Goal: Navigation & Orientation: Understand site structure

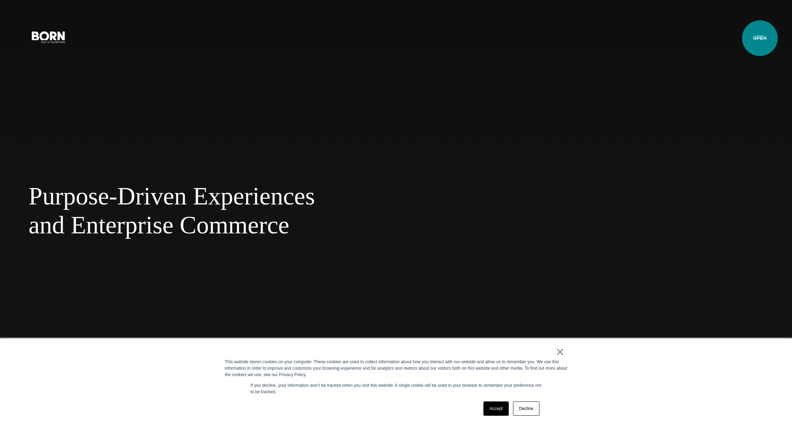
click at [759, 38] on button "Primary Menu" at bounding box center [758, 36] width 17 height 15
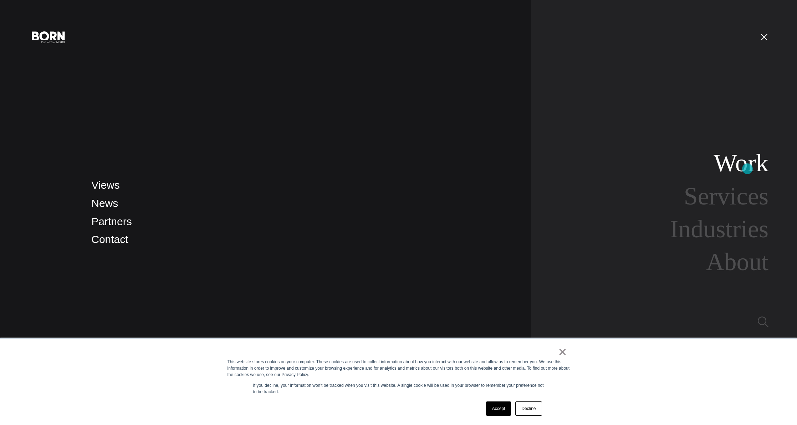
click at [747, 169] on link "Work" at bounding box center [740, 162] width 55 height 27
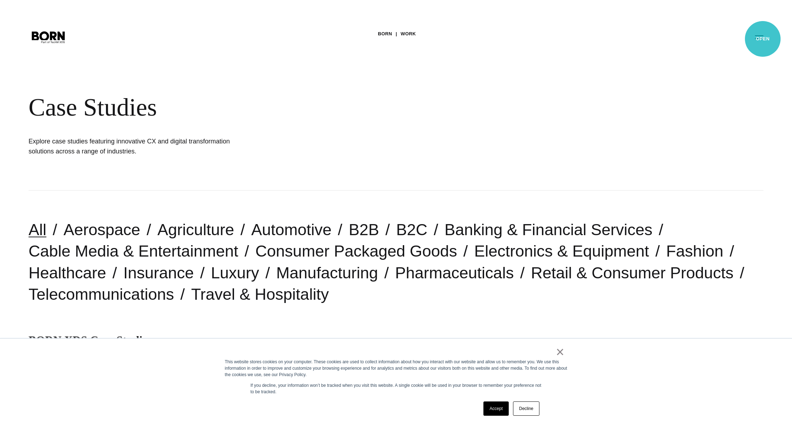
click at [762, 39] on button "Primary Menu" at bounding box center [758, 36] width 17 height 15
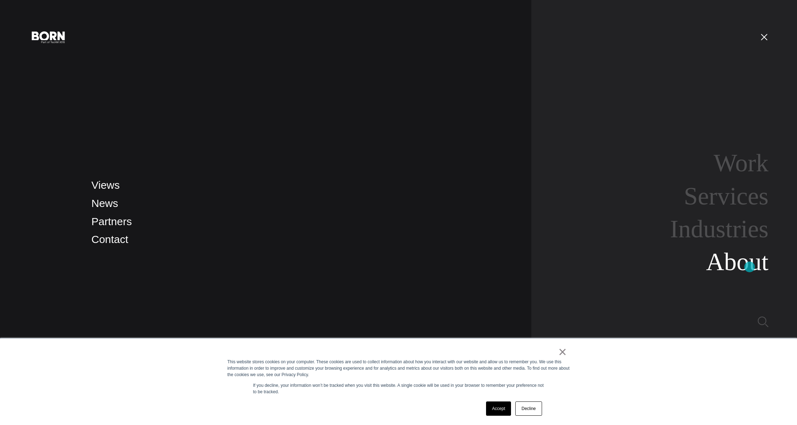
click at [749, 266] on link "About" at bounding box center [737, 261] width 62 height 27
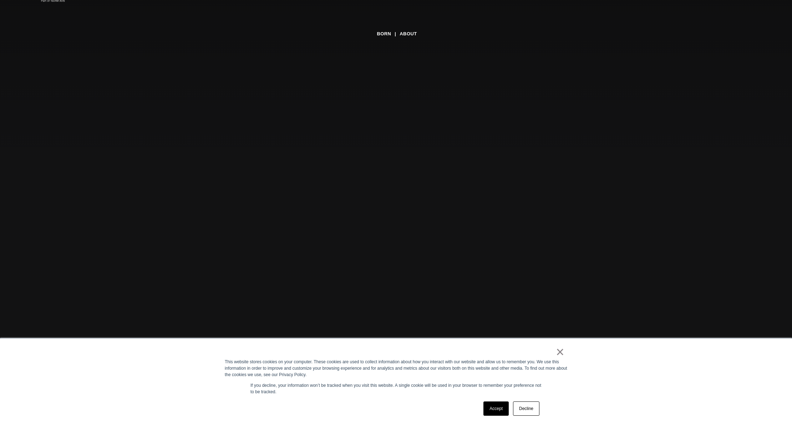
scroll to position [44, 0]
click at [496, 409] on link "Accept" at bounding box center [495, 408] width 25 height 14
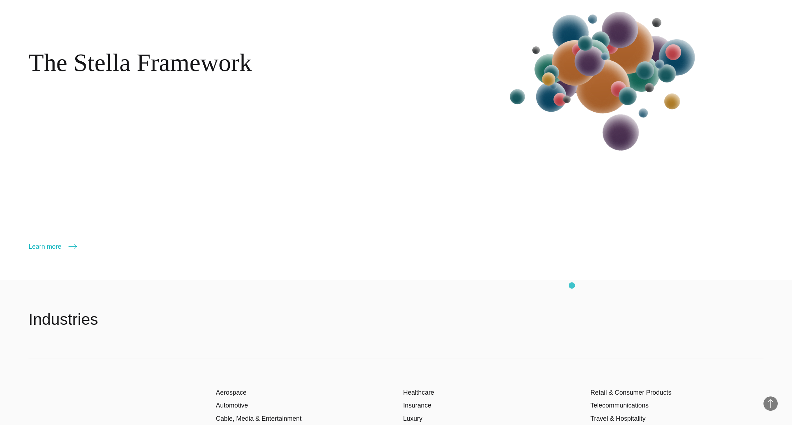
scroll to position [1419, 0]
click at [602, 102] on img at bounding box center [605, 76] width 221 height 232
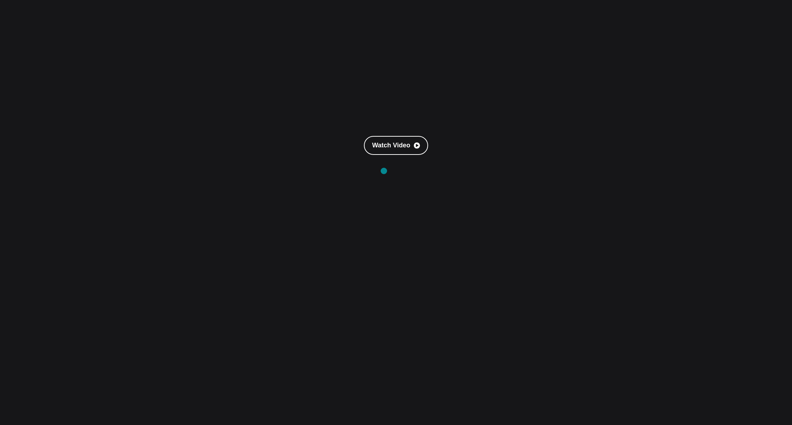
scroll to position [169, 0]
click at [393, 147] on link "Watch Video" at bounding box center [396, 144] width 64 height 19
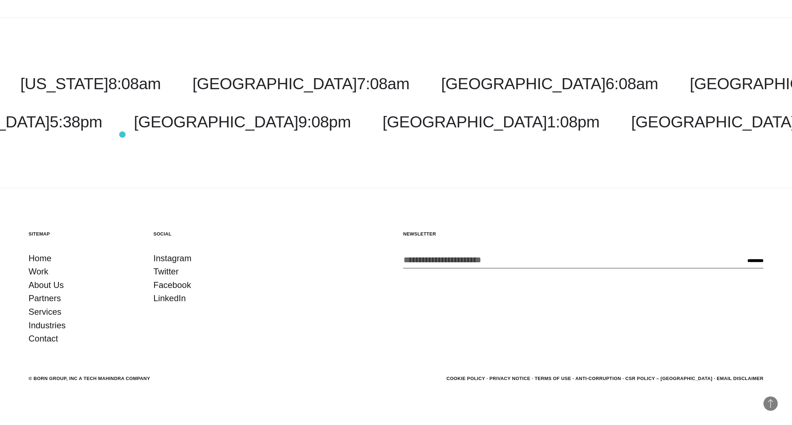
scroll to position [2106, 0]
click at [37, 275] on link "Work" at bounding box center [39, 272] width 20 height 14
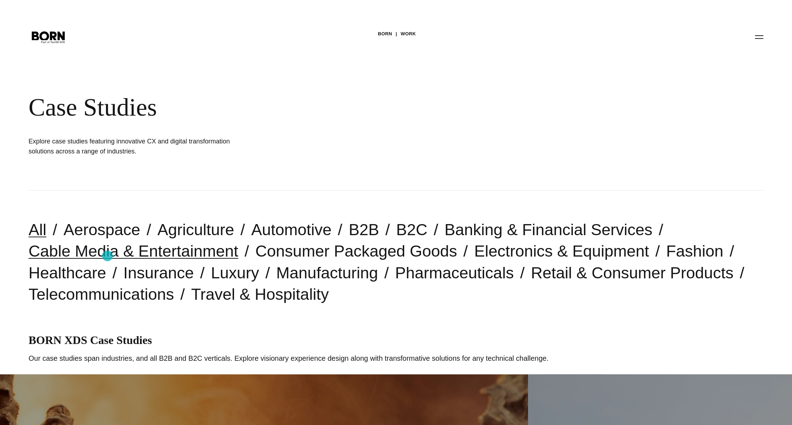
click at [107, 256] on link "Cable Media & Entertainment" at bounding box center [134, 251] width 210 height 18
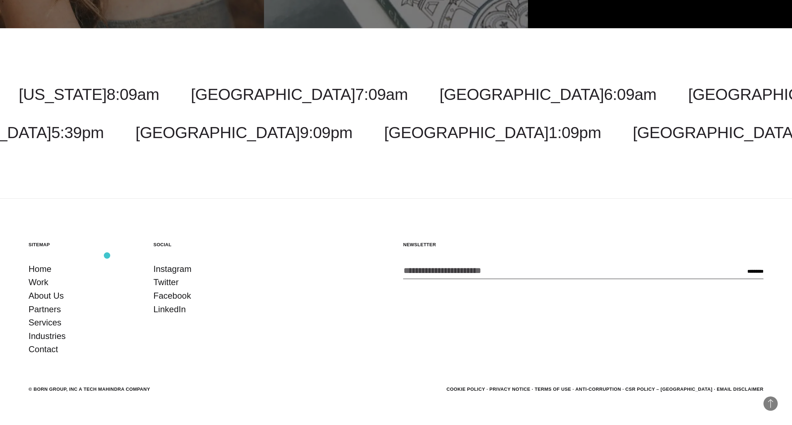
scroll to position [776, 0]
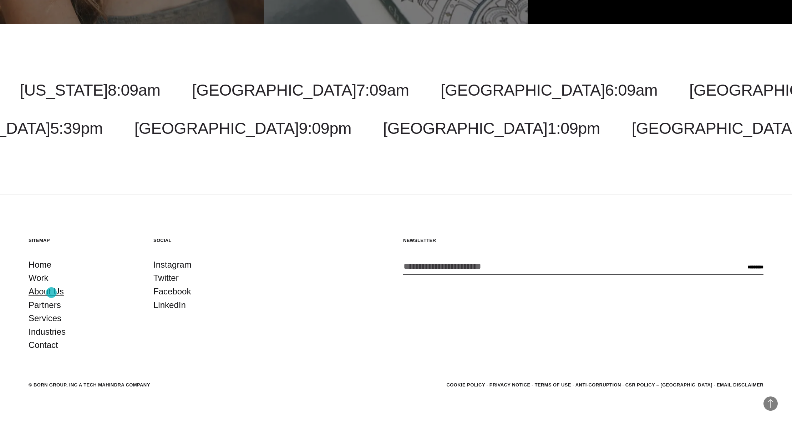
click at [51, 292] on link "About Us" at bounding box center [46, 292] width 35 height 14
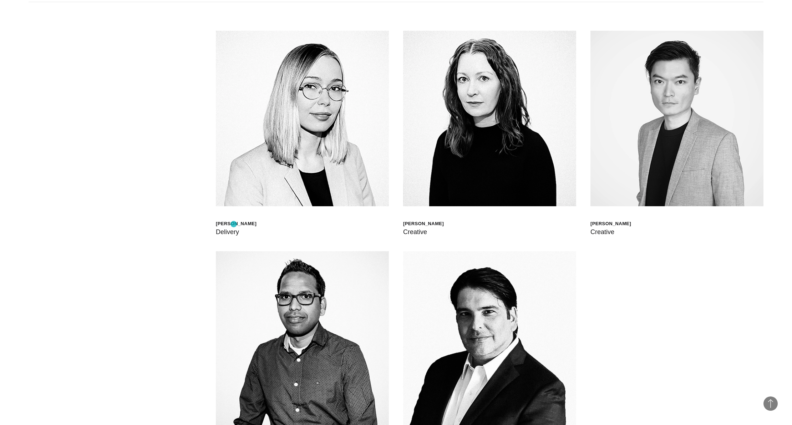
scroll to position [2598, 0]
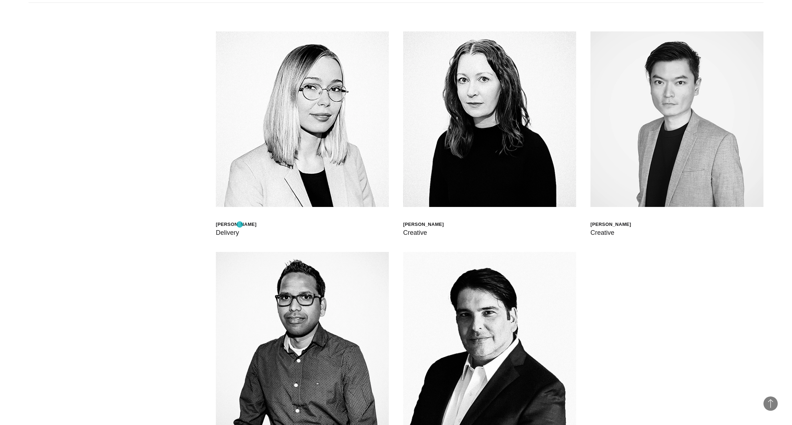
click at [240, 224] on div "Walt Drkula" at bounding box center [236, 224] width 41 height 6
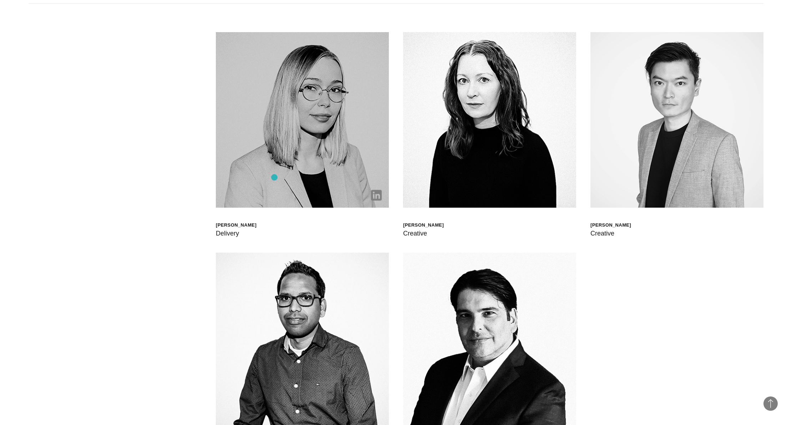
scroll to position [2597, 0]
click at [275, 178] on img at bounding box center [302, 119] width 173 height 175
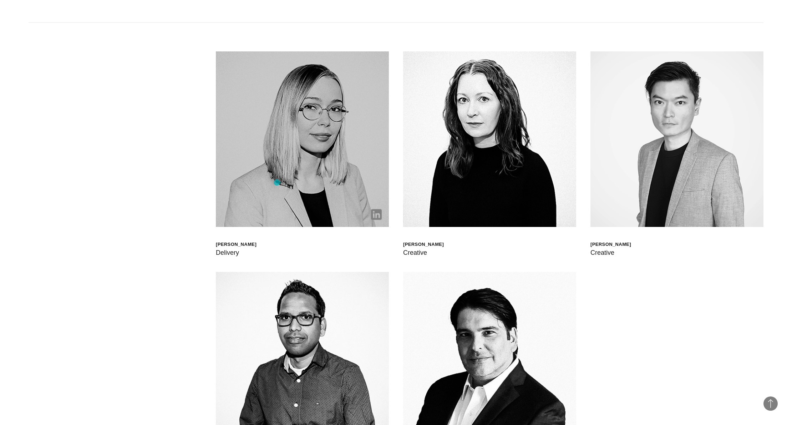
scroll to position [2574, 0]
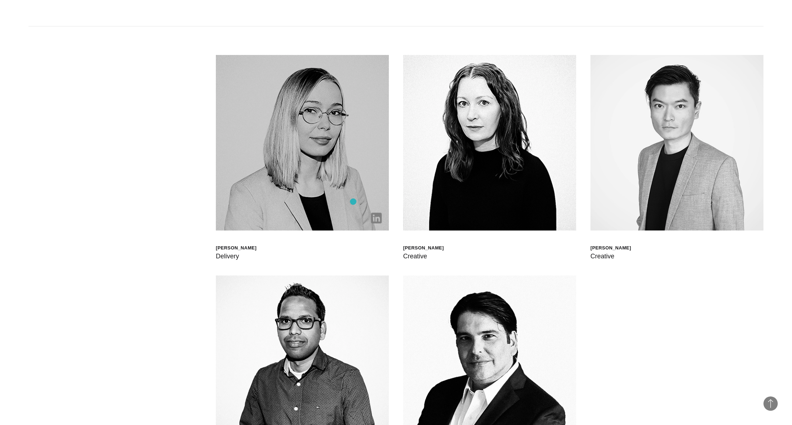
click at [353, 201] on img at bounding box center [302, 142] width 173 height 175
click at [378, 219] on img at bounding box center [376, 218] width 11 height 11
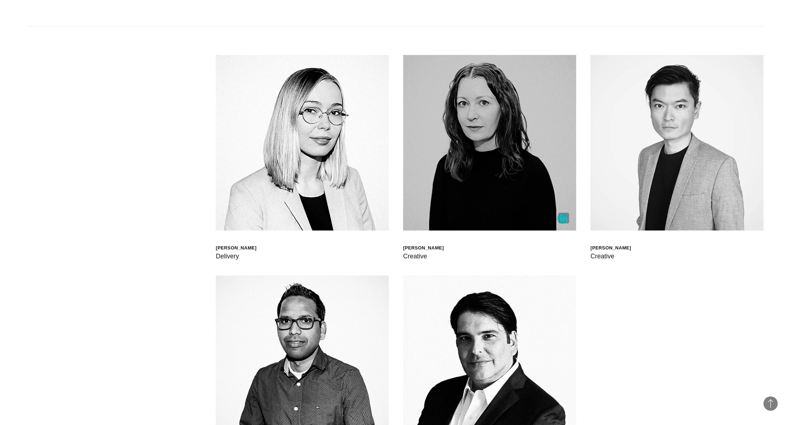
click at [562, 218] on img at bounding box center [563, 218] width 11 height 11
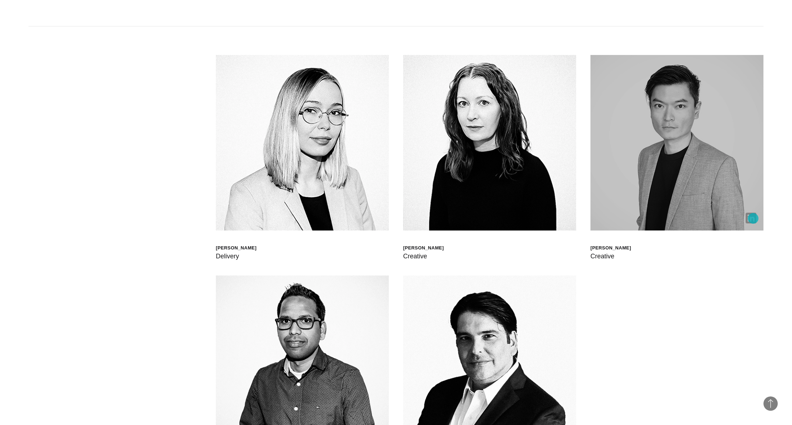
click at [753, 218] on img at bounding box center [750, 218] width 11 height 11
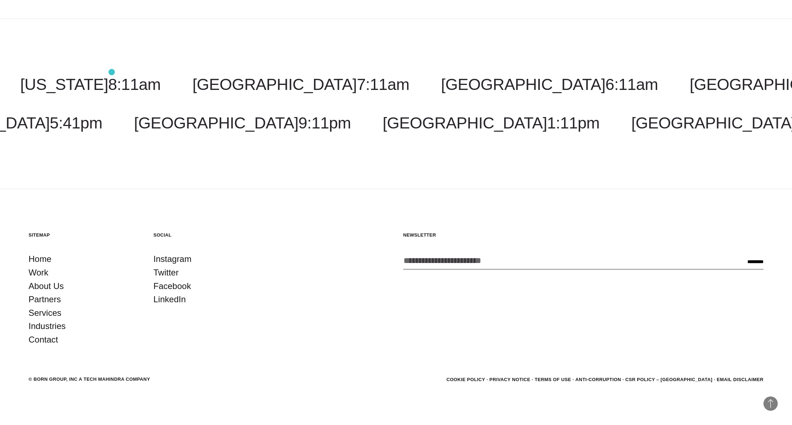
scroll to position [3079, 0]
click at [47, 301] on link "Partners" at bounding box center [45, 300] width 32 height 14
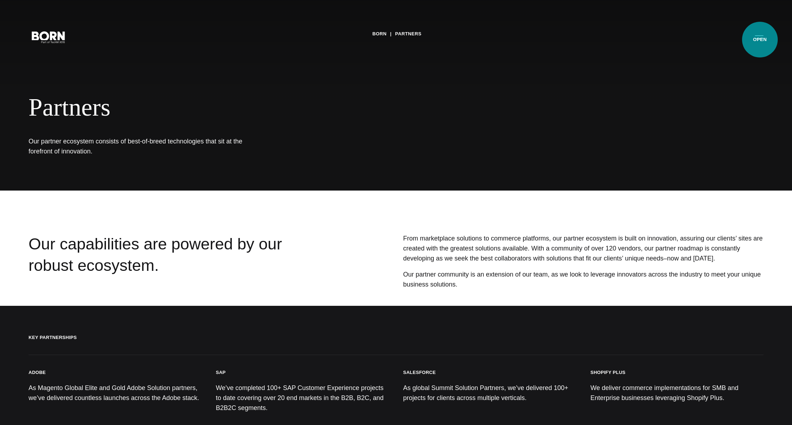
click at [759, 40] on button "Primary Menu" at bounding box center [758, 36] width 17 height 15
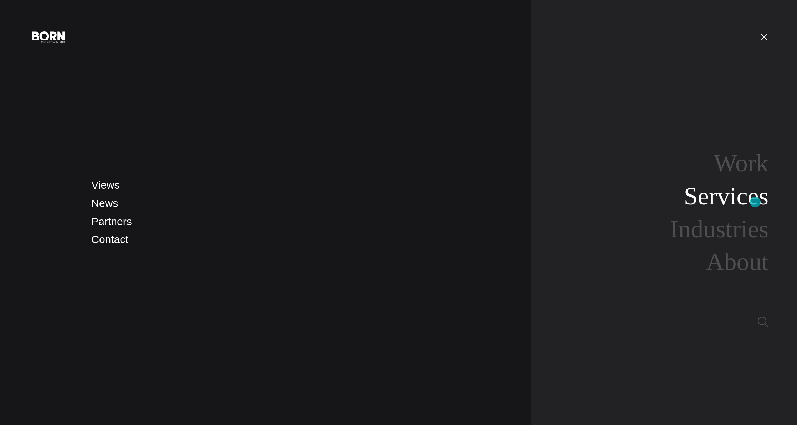
click at [755, 202] on link "Services" at bounding box center [726, 195] width 85 height 27
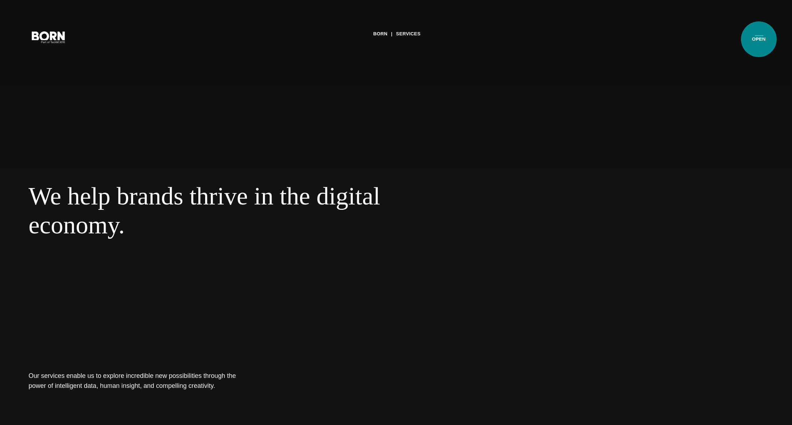
click at [758, 39] on button "Primary Menu" at bounding box center [758, 36] width 17 height 15
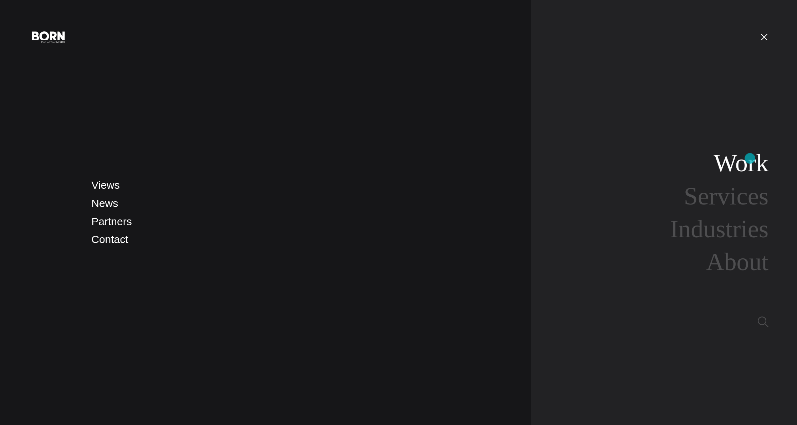
click at [751, 158] on link "Work" at bounding box center [740, 162] width 55 height 27
